Goal: Task Accomplishment & Management: Complete application form

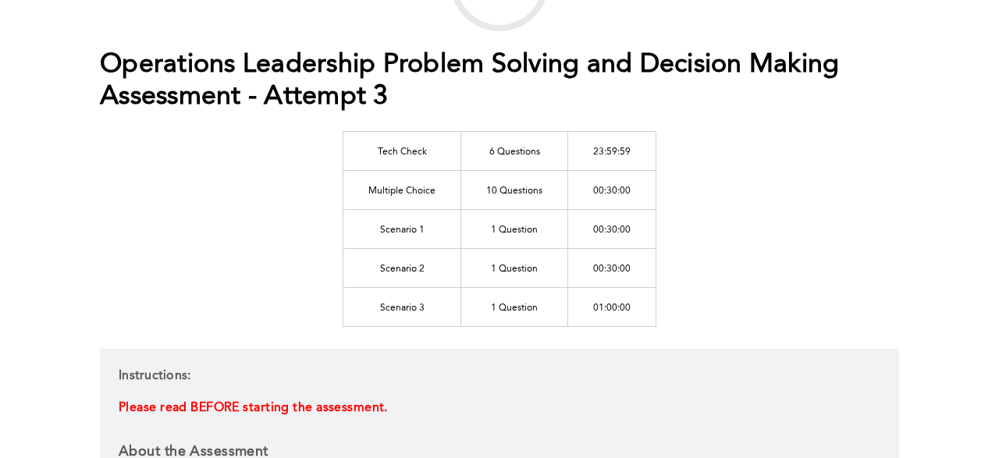
scroll to position [162, 0]
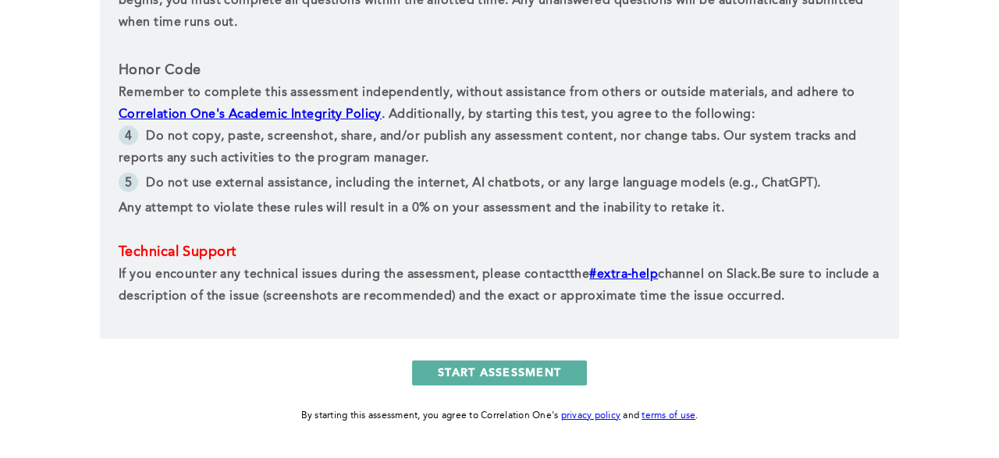
scroll to position [812, 0]
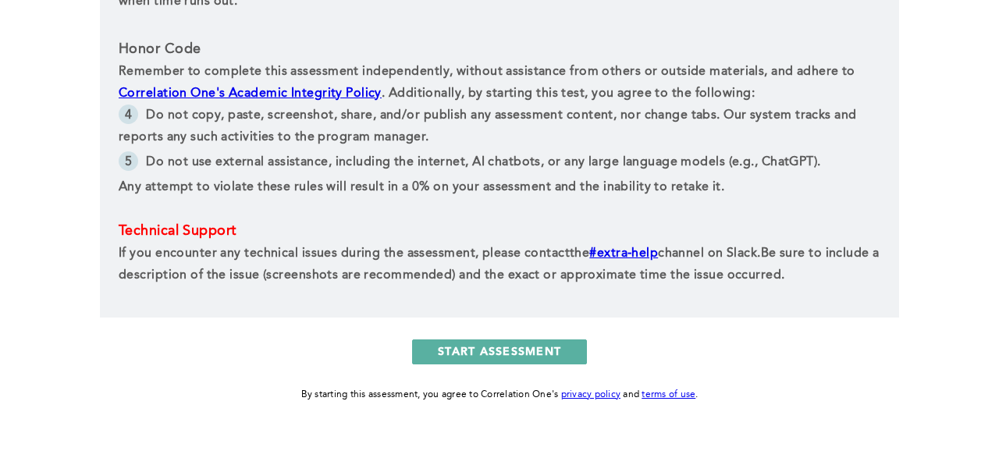
click at [546, 344] on button "START ASSESSMENT" at bounding box center [499, 352] width 175 height 25
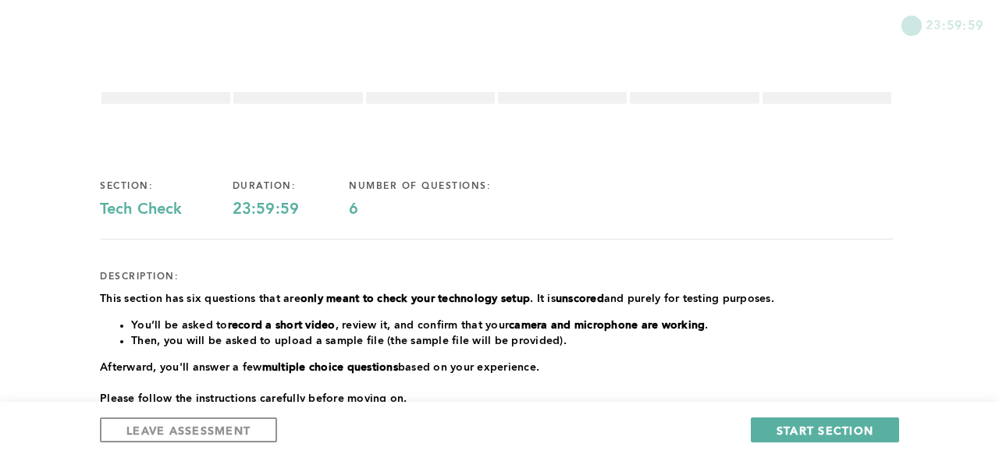
click at [563, 114] on div "section: Tech Check duration: 23:59:59 number of questions: 6 description: This…" at bounding box center [499, 319] width 799 height 457
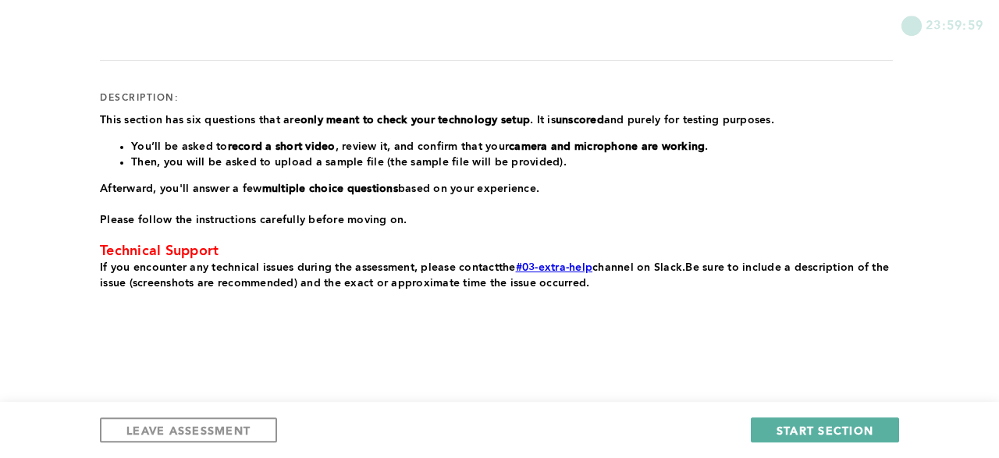
scroll to position [181, 0]
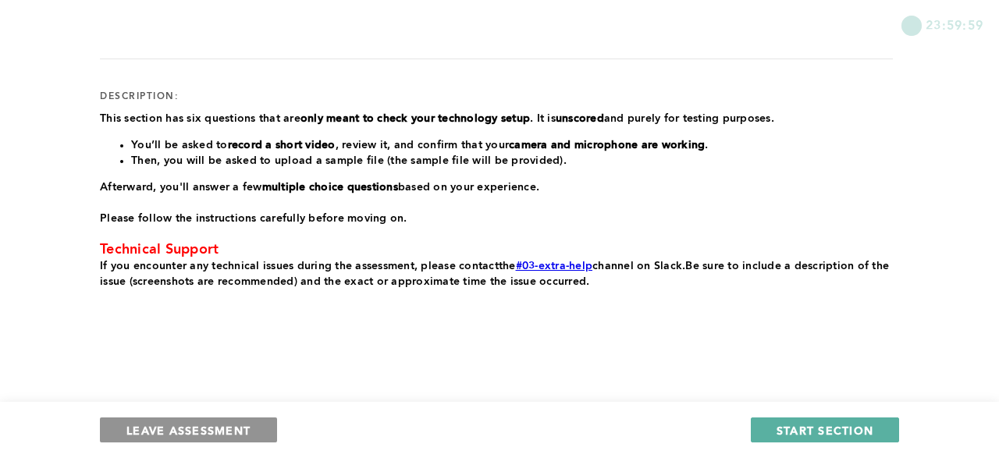
click at [150, 419] on button "LEAVE ASSESSMENT" at bounding box center [188, 430] width 177 height 25
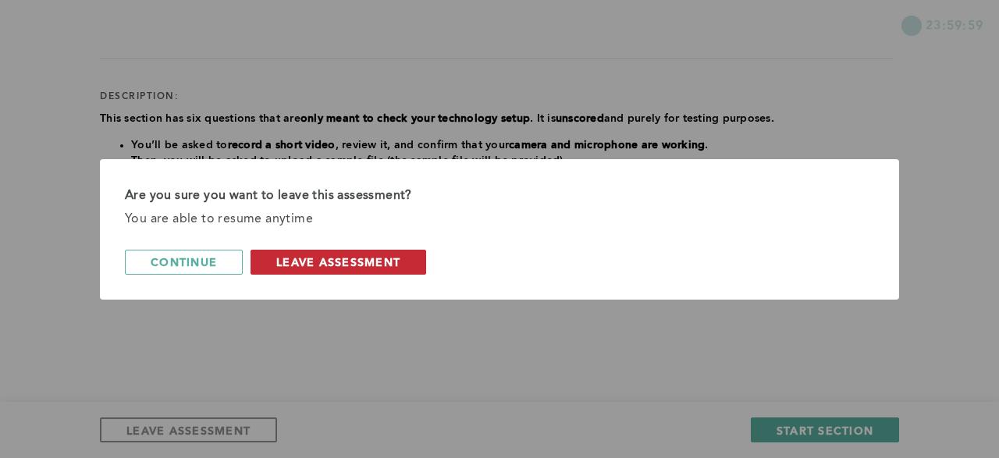
click at [329, 270] on button "leave assessment" at bounding box center [339, 262] width 176 height 25
